Goal: Task Accomplishment & Management: Use online tool/utility

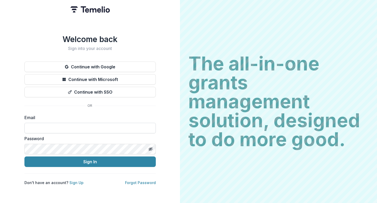
click at [73, 126] on input at bounding box center [89, 128] width 131 height 11
click at [101, 63] on button "Continue with Google" at bounding box center [89, 67] width 131 height 11
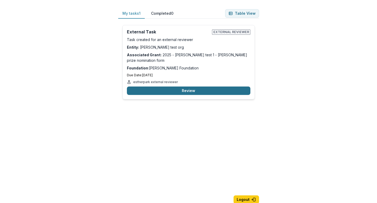
click at [202, 86] on button "Review" at bounding box center [189, 90] width 124 height 8
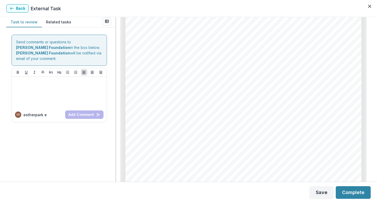
scroll to position [182, 0]
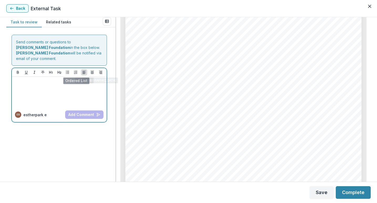
click at [76, 81] on p at bounding box center [59, 82] width 91 height 6
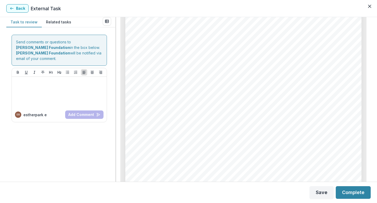
click at [59, 26] on button "Related tasks" at bounding box center [59, 22] width 34 height 10
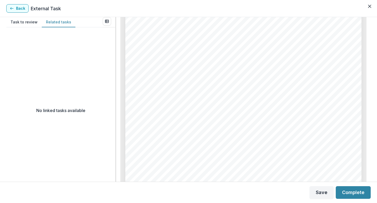
click at [24, 23] on button "Task to review" at bounding box center [23, 22] width 35 height 10
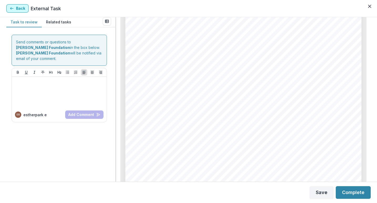
click at [17, 7] on button "Back" at bounding box center [17, 8] width 22 height 8
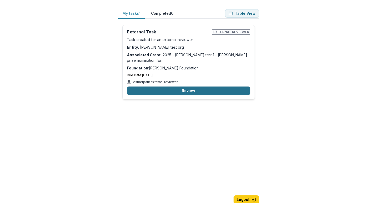
click at [197, 86] on button "Review" at bounding box center [189, 90] width 124 height 8
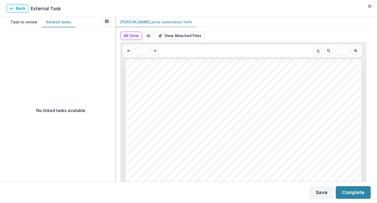
click at [54, 24] on button "Related tasks" at bounding box center [59, 22] width 34 height 10
click at [29, 22] on button "Task to review" at bounding box center [23, 22] width 35 height 10
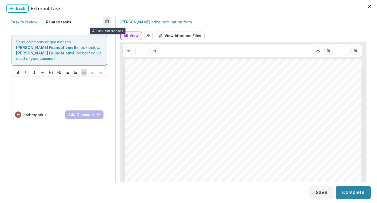
click at [104, 24] on button "View all reviews" at bounding box center [107, 21] width 8 height 8
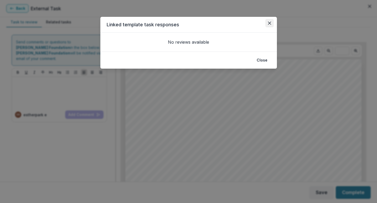
click at [268, 25] on button "Close" at bounding box center [270, 23] width 8 height 8
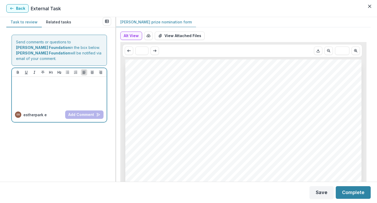
click at [67, 98] on div at bounding box center [59, 92] width 91 height 26
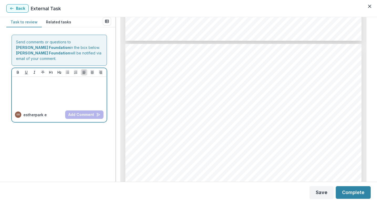
scroll to position [1372, 0]
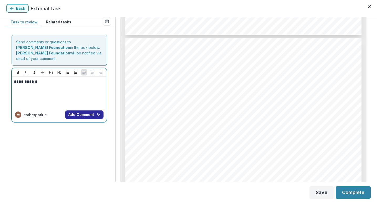
click at [86, 116] on button "Add Comment" at bounding box center [84, 114] width 38 height 8
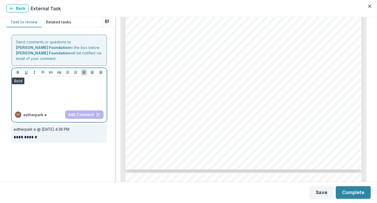
scroll to position [0, 0]
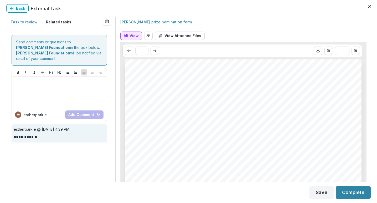
click at [134, 39] on button "Alt View" at bounding box center [131, 36] width 22 height 8
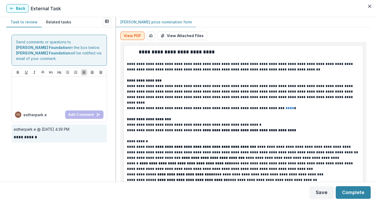
click at [134, 39] on button "View PDF" at bounding box center [132, 36] width 24 height 8
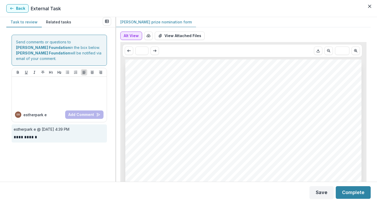
click at [134, 39] on button "Alt View" at bounding box center [131, 36] width 22 height 8
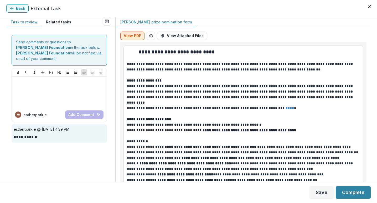
click at [134, 39] on button "View PDF" at bounding box center [132, 36] width 24 height 8
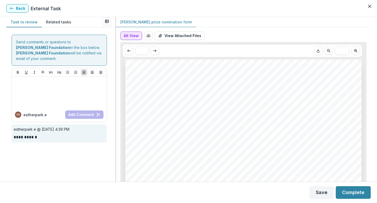
click at [135, 36] on button "Alt View" at bounding box center [131, 36] width 22 height 8
